Goal: Task Accomplishment & Management: Manage account settings

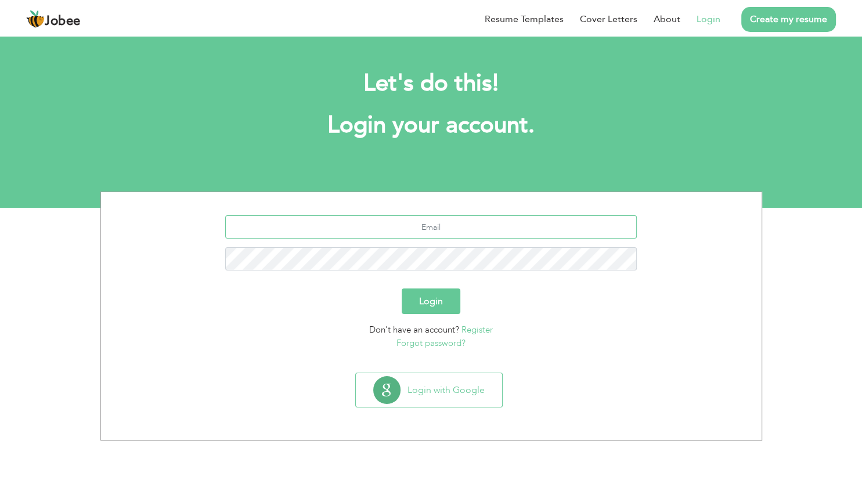
click at [271, 220] on input "text" at bounding box center [430, 226] width 411 height 23
click at [280, 224] on input "text" at bounding box center [430, 226] width 411 height 23
type input "sikandarabrar33@gmail.com"
click at [418, 298] on button "Login" at bounding box center [431, 301] width 59 height 26
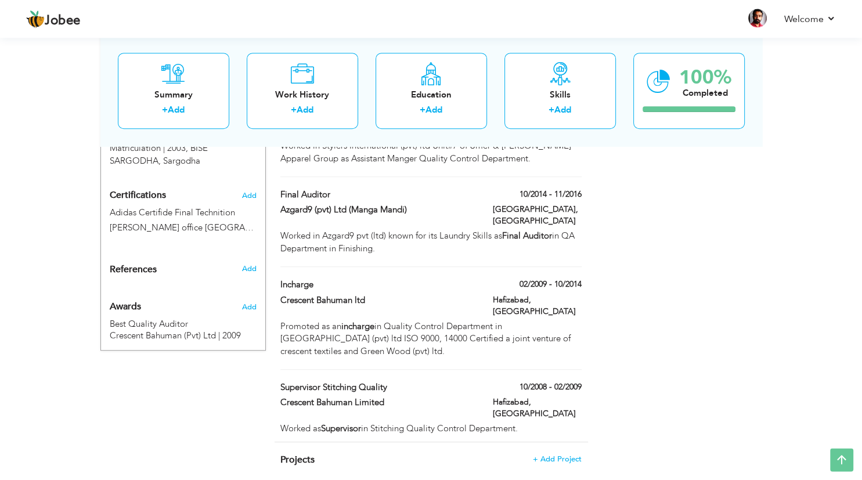
scroll to position [643, 0]
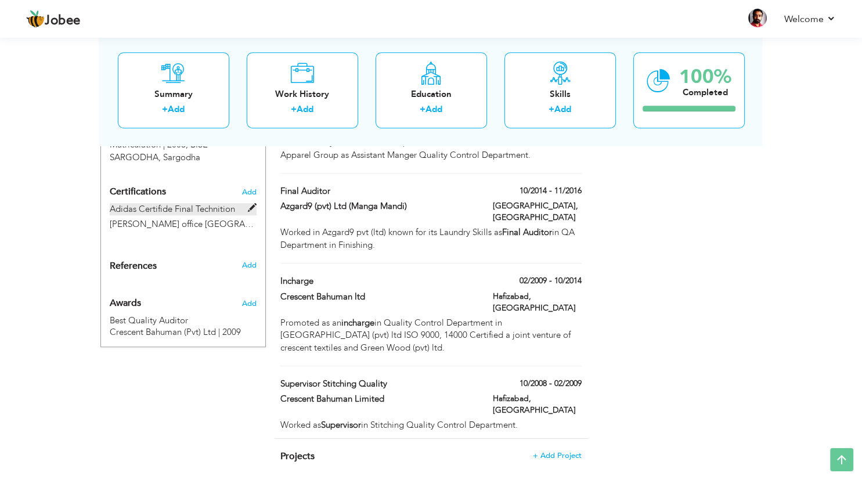
click at [193, 203] on label "Adidas Certifide Final Technition" at bounding box center [183, 209] width 147 height 12
type input "Adidas Certifide Final Technition"
type input "[PERSON_NAME] office [GEOGRAPHIC_DATA]"
type input "2025"
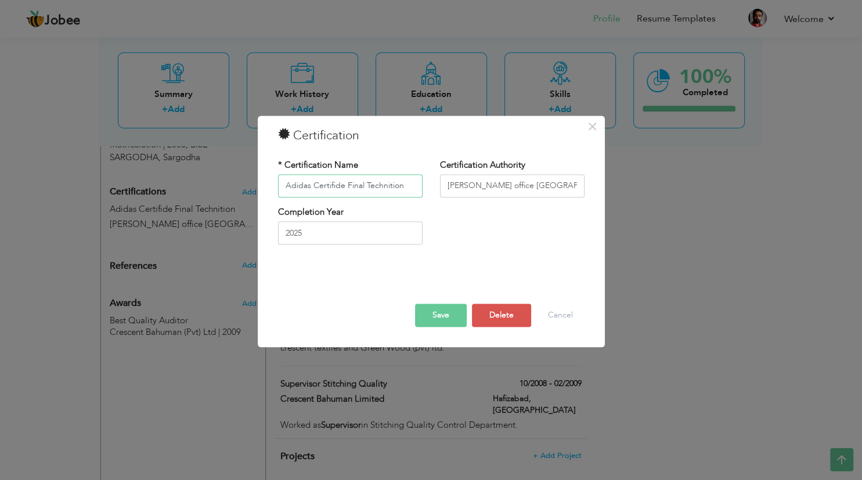
click at [362, 185] on input "Adidas Certifide Final Technition" at bounding box center [350, 185] width 144 height 23
click at [399, 187] on input "Adidas Certifide Fectory Technition" at bounding box center [350, 185] width 144 height 23
type input "Adidas Certifide Fectory Technician"
click at [426, 313] on button "Save" at bounding box center [441, 314] width 52 height 23
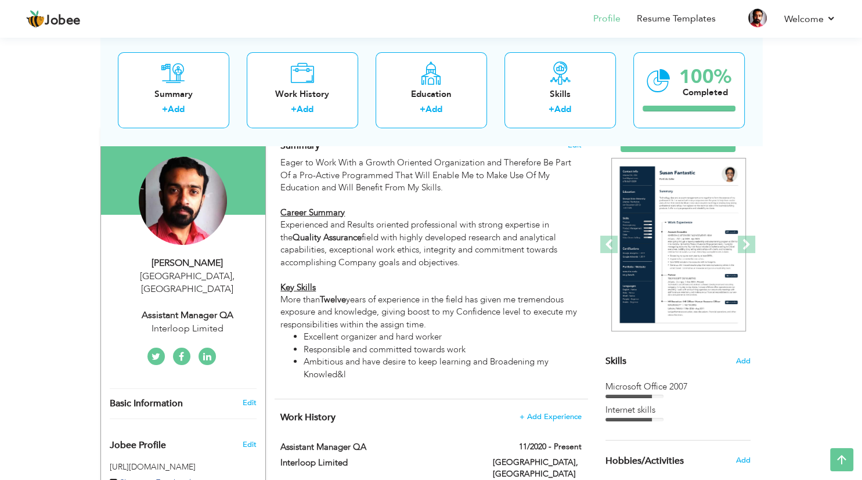
scroll to position [61, 0]
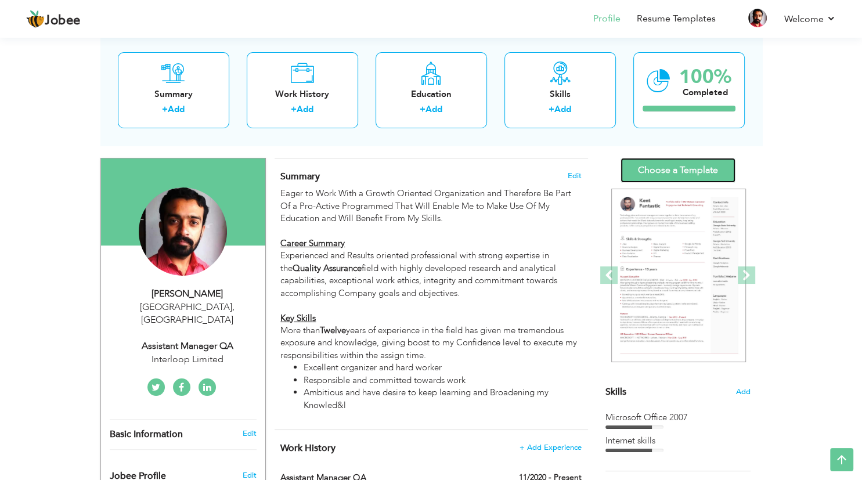
click at [716, 169] on link "Choose a Template" at bounding box center [677, 170] width 115 height 25
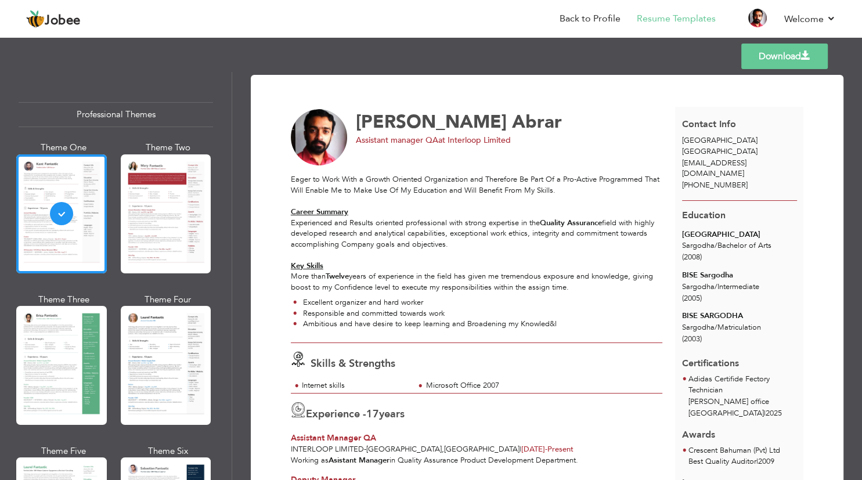
click at [787, 59] on link "Download" at bounding box center [784, 57] width 86 height 26
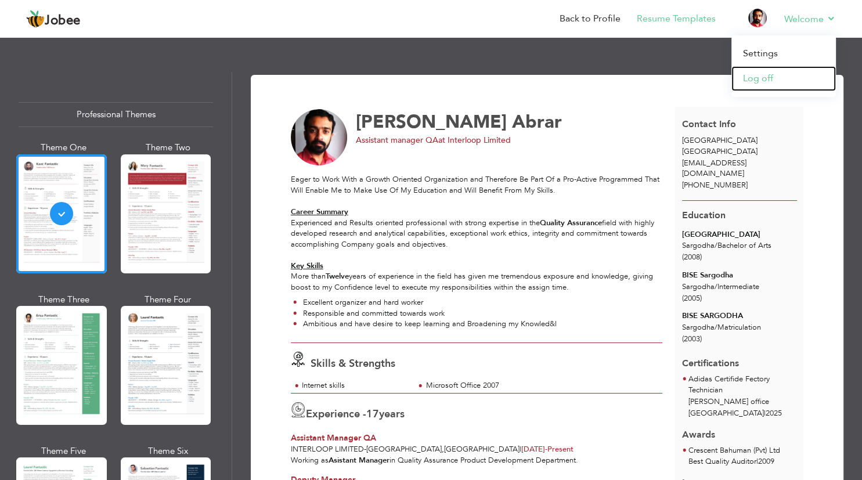
click at [774, 80] on link "Log off" at bounding box center [783, 78] width 104 height 25
